Goal: Information Seeking & Learning: Stay updated

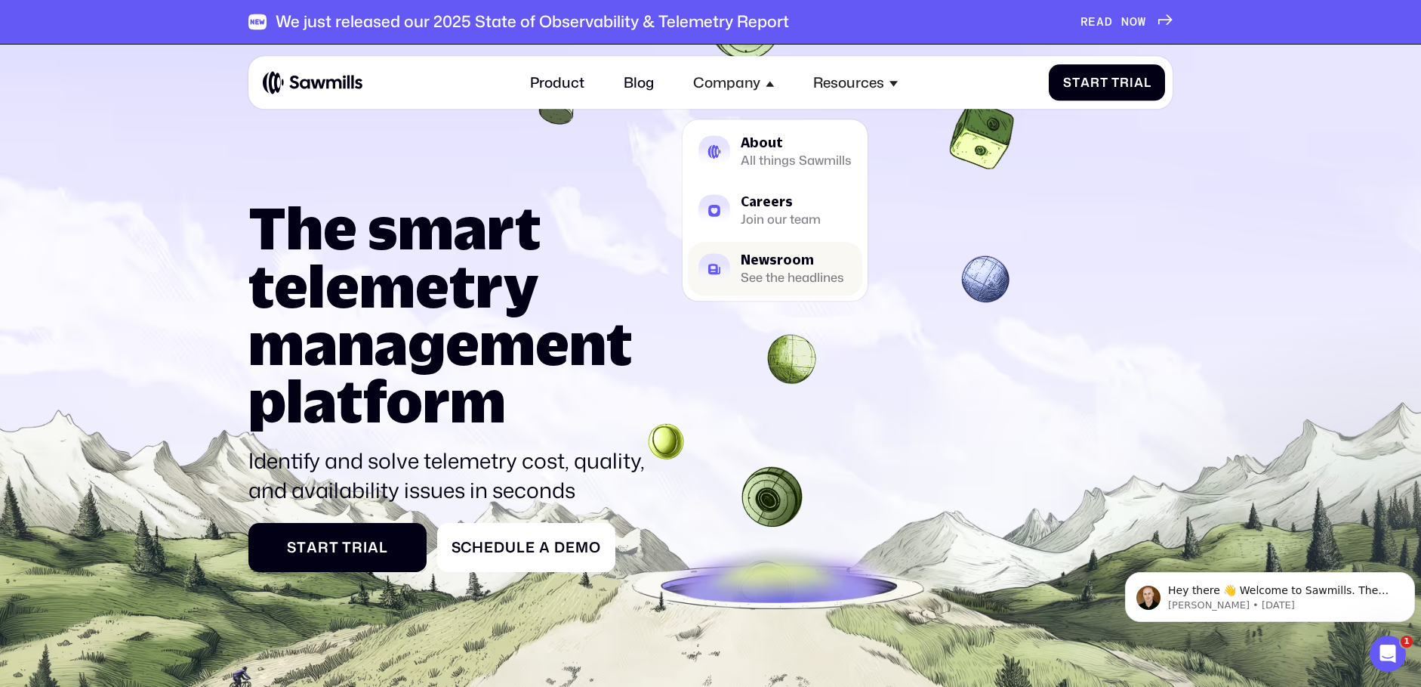
click at [753, 261] on div "Newsroom" at bounding box center [792, 261] width 103 height 13
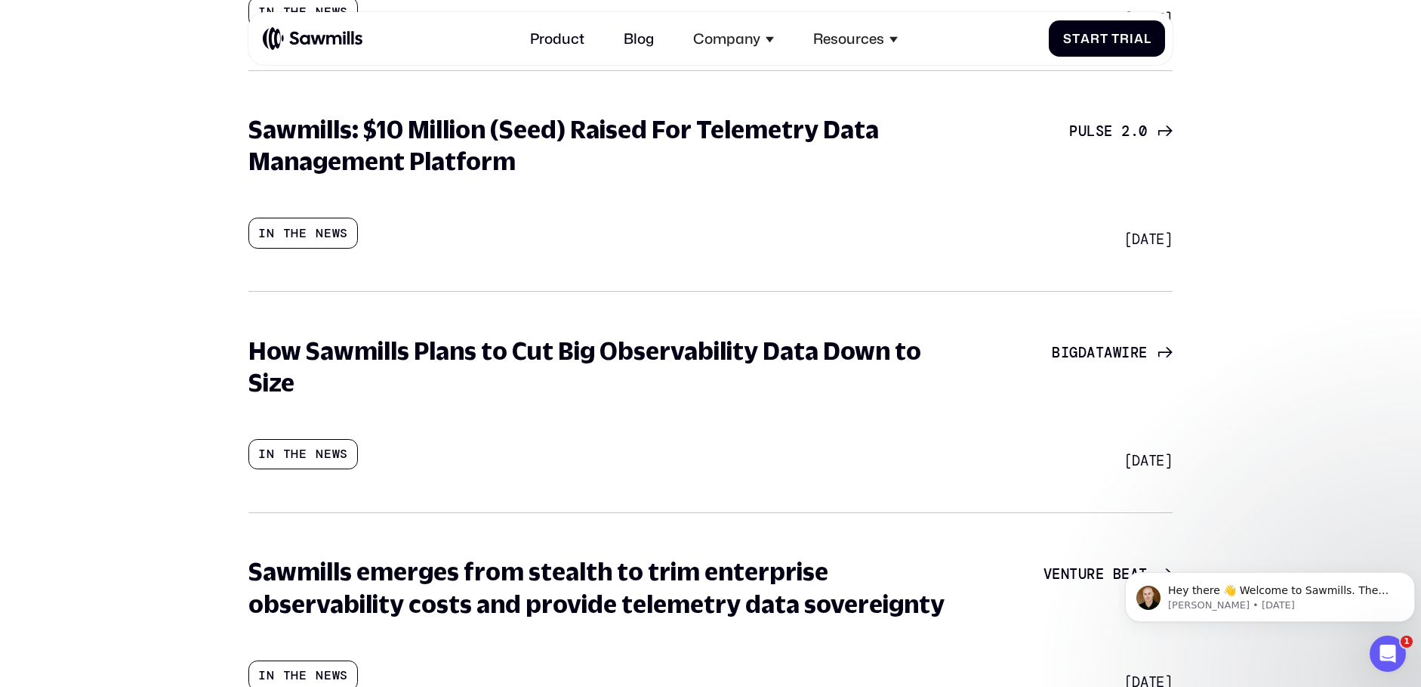
scroll to position [498, 0]
